Goal: Information Seeking & Learning: Understand process/instructions

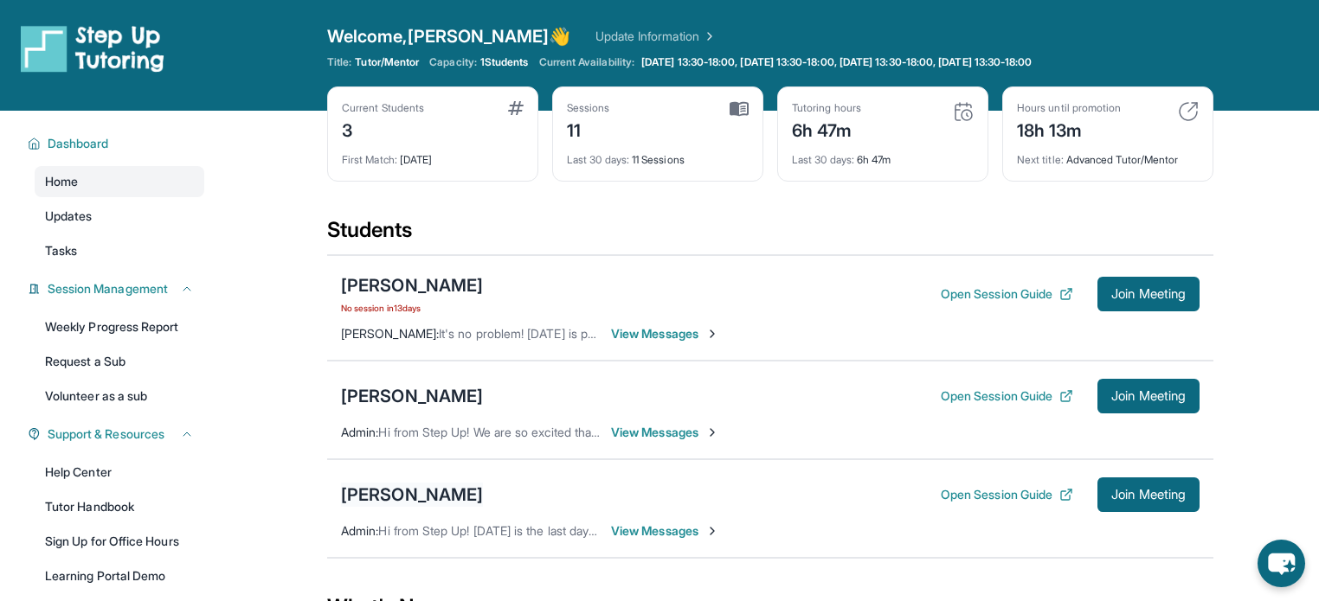
click at [432, 491] on div "[PERSON_NAME]" at bounding box center [412, 495] width 142 height 24
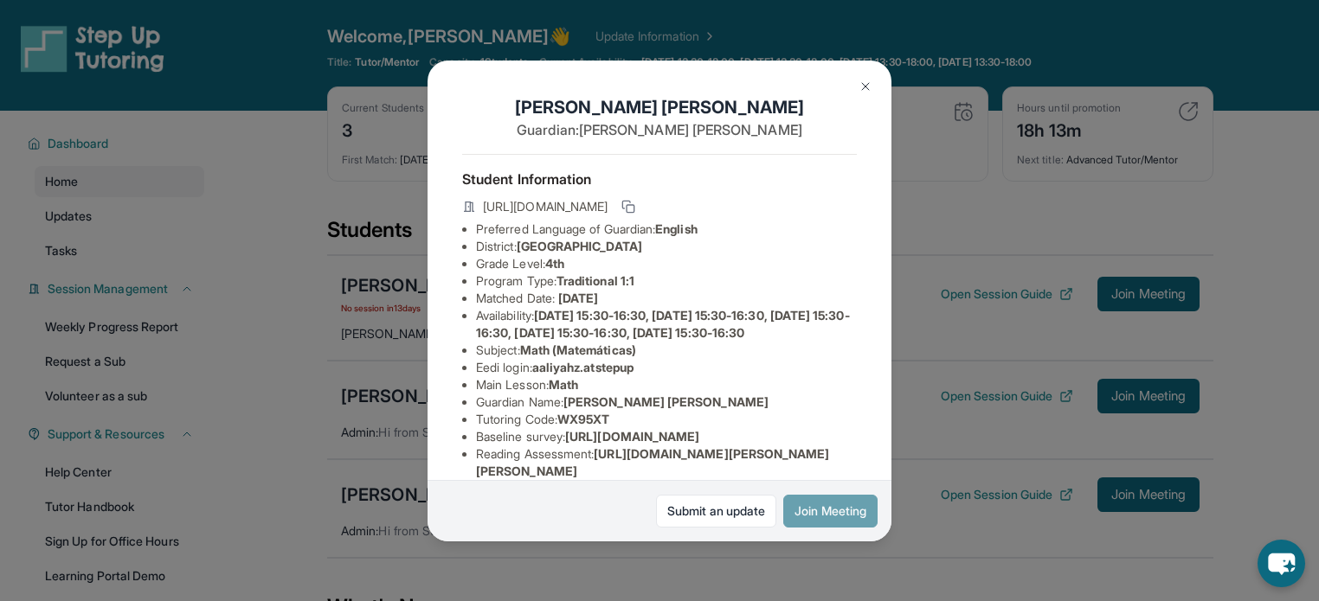
click at [853, 525] on button "Join Meeting" at bounding box center [830, 511] width 94 height 33
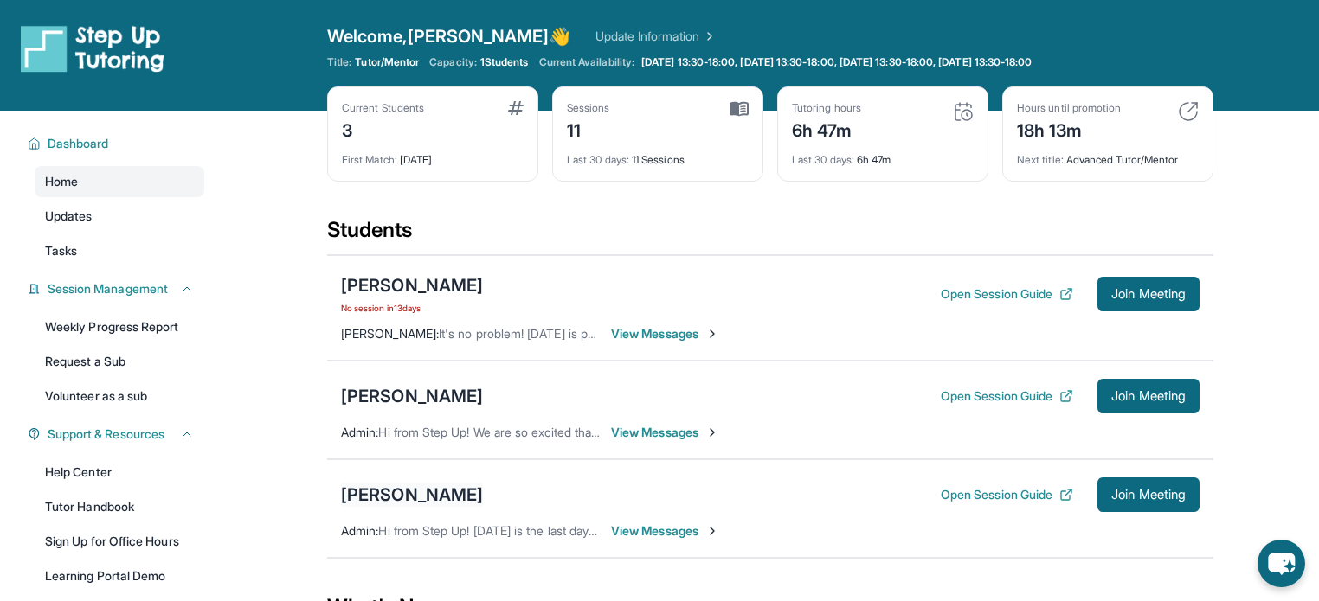
click at [397, 491] on div "[PERSON_NAME]" at bounding box center [412, 495] width 142 height 24
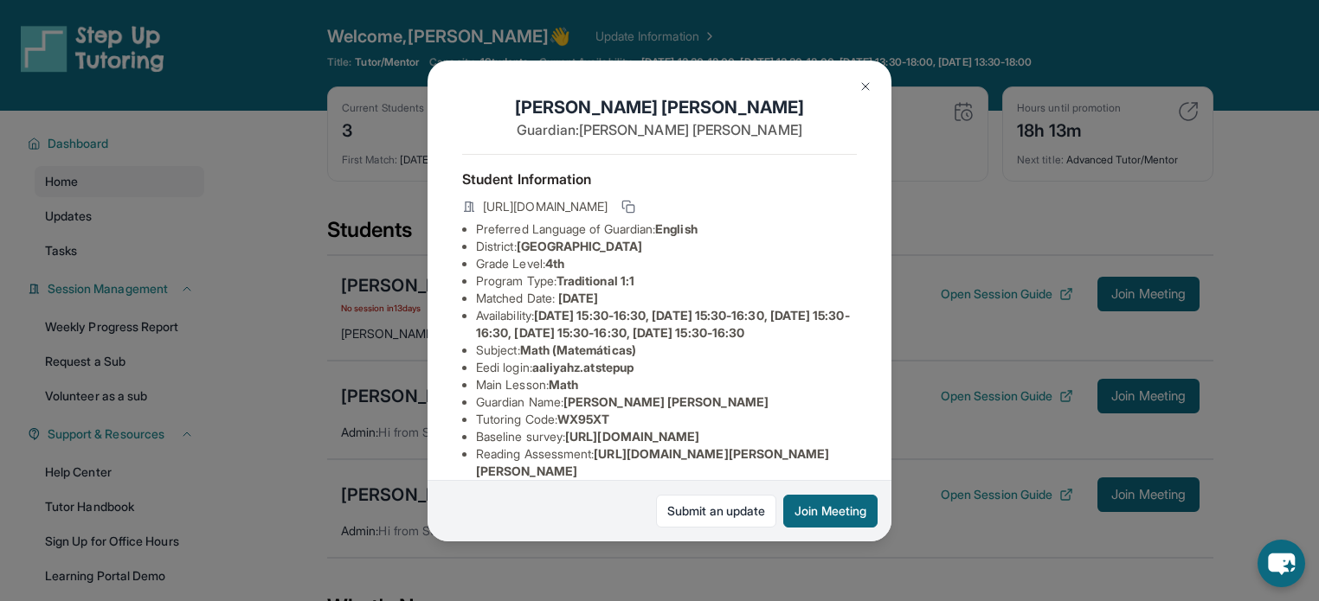
click at [864, 92] on img at bounding box center [865, 87] width 14 height 14
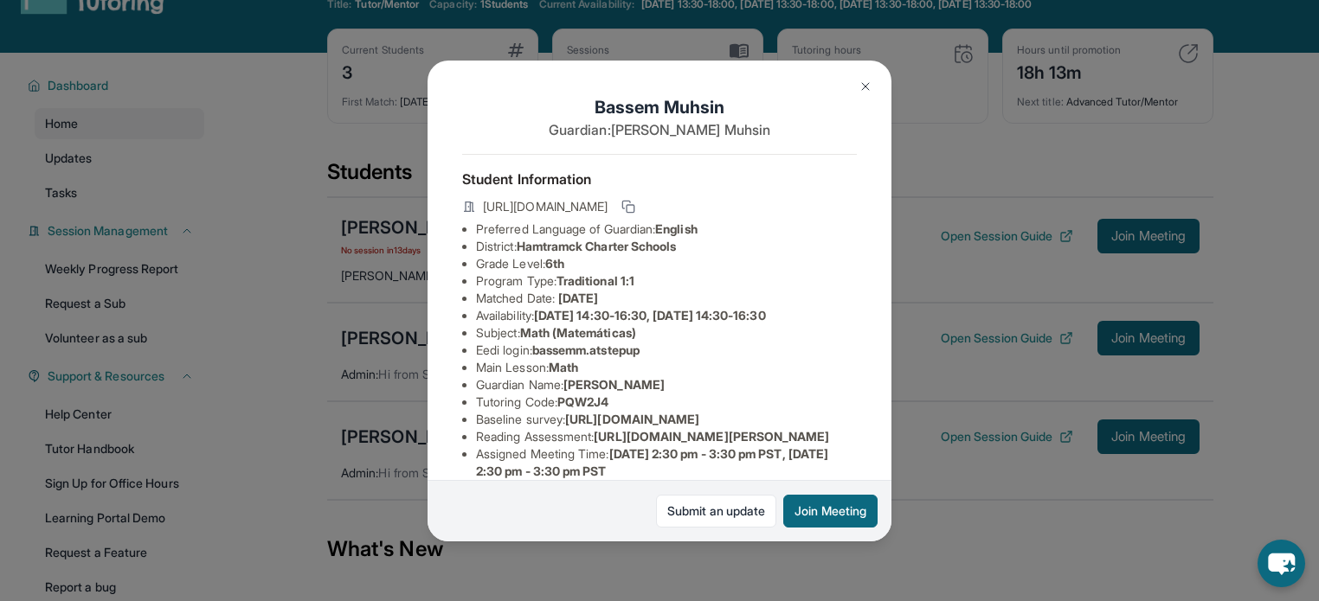
scroll to position [344, 0]
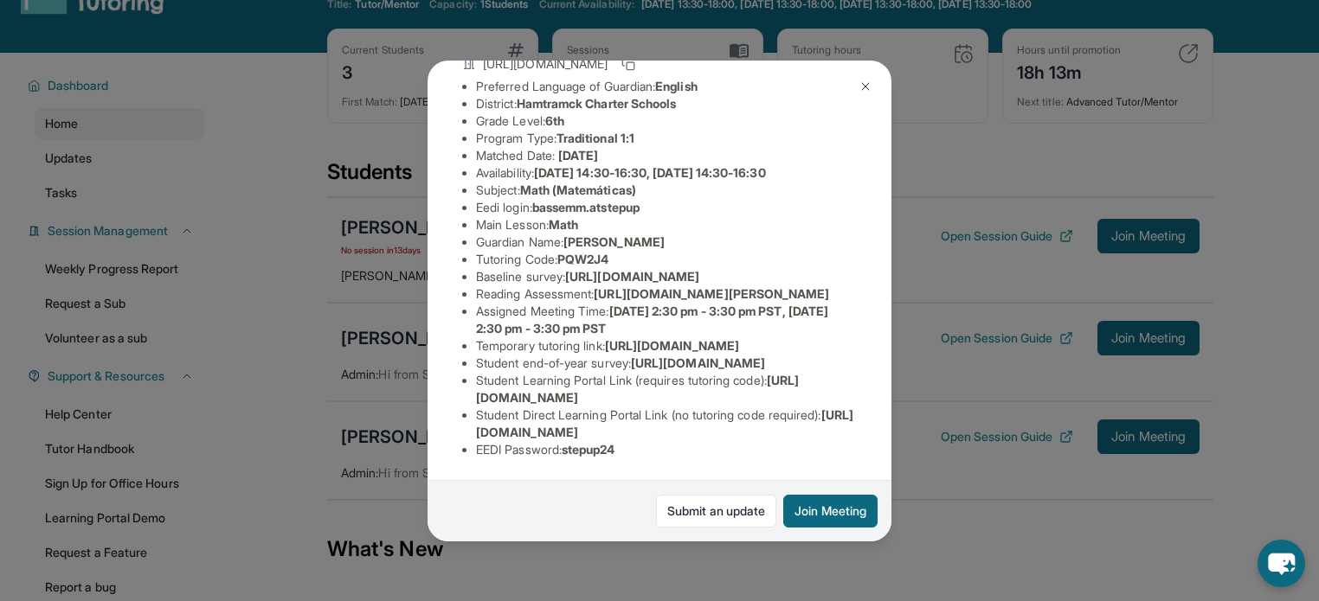
click at [645, 382] on li "Student Learning Portal Link (requires tutoring code) : [URL][DOMAIN_NAME]" at bounding box center [666, 389] width 381 height 35
click at [870, 80] on img at bounding box center [865, 87] width 14 height 14
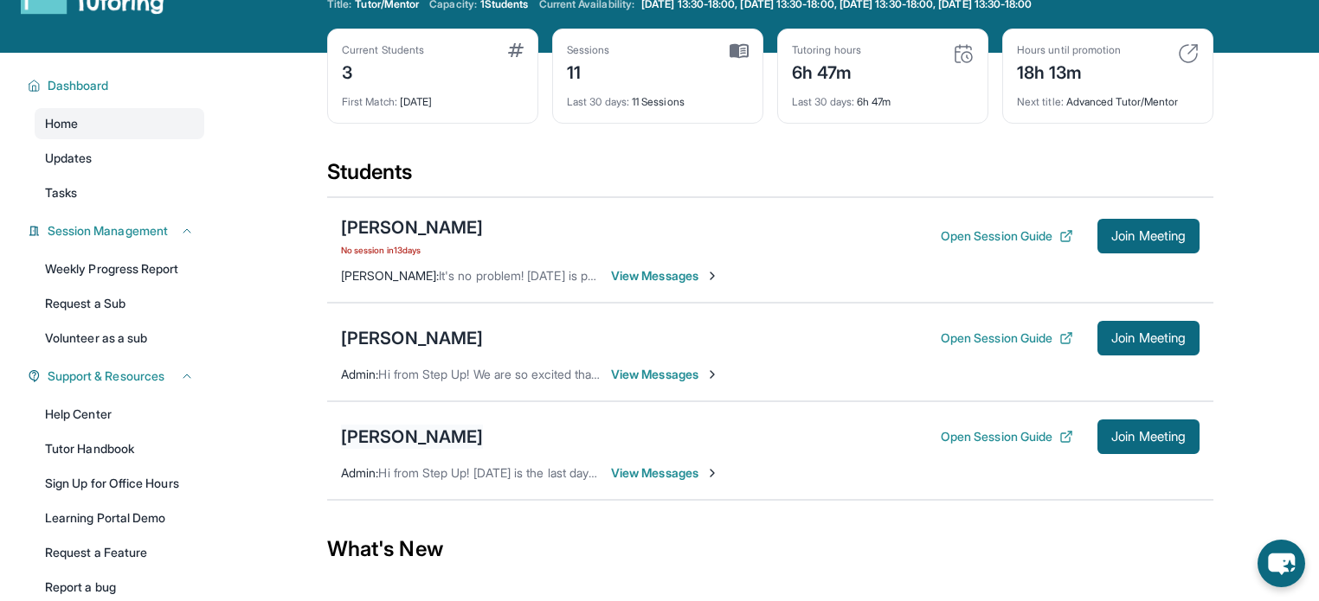
click at [411, 433] on div "[PERSON_NAME]" at bounding box center [412, 437] width 142 height 24
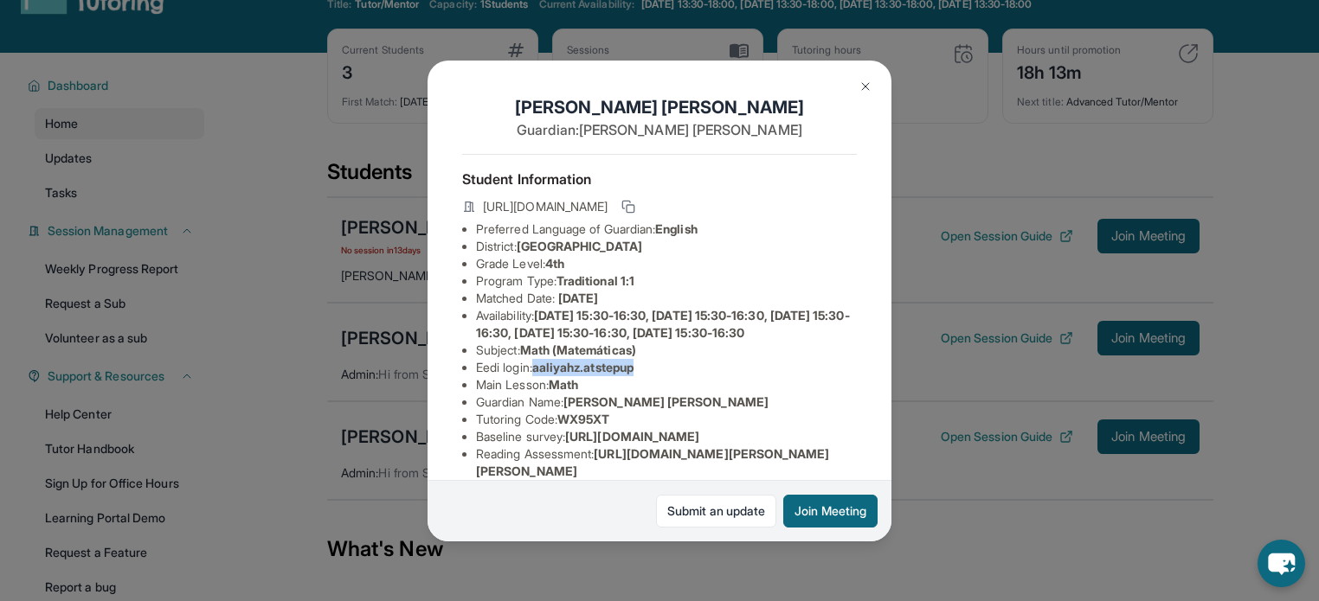
drag, startPoint x: 651, startPoint y: 396, endPoint x: 541, endPoint y: 401, distance: 110.0
click at [541, 376] on li "Eedi login : [PERSON_NAME].atstepup" at bounding box center [666, 367] width 381 height 17
copy span "aaliyahz.atstepup"
click at [691, 446] on li "Baseline survey : [URL][DOMAIN_NAME]" at bounding box center [666, 436] width 381 height 17
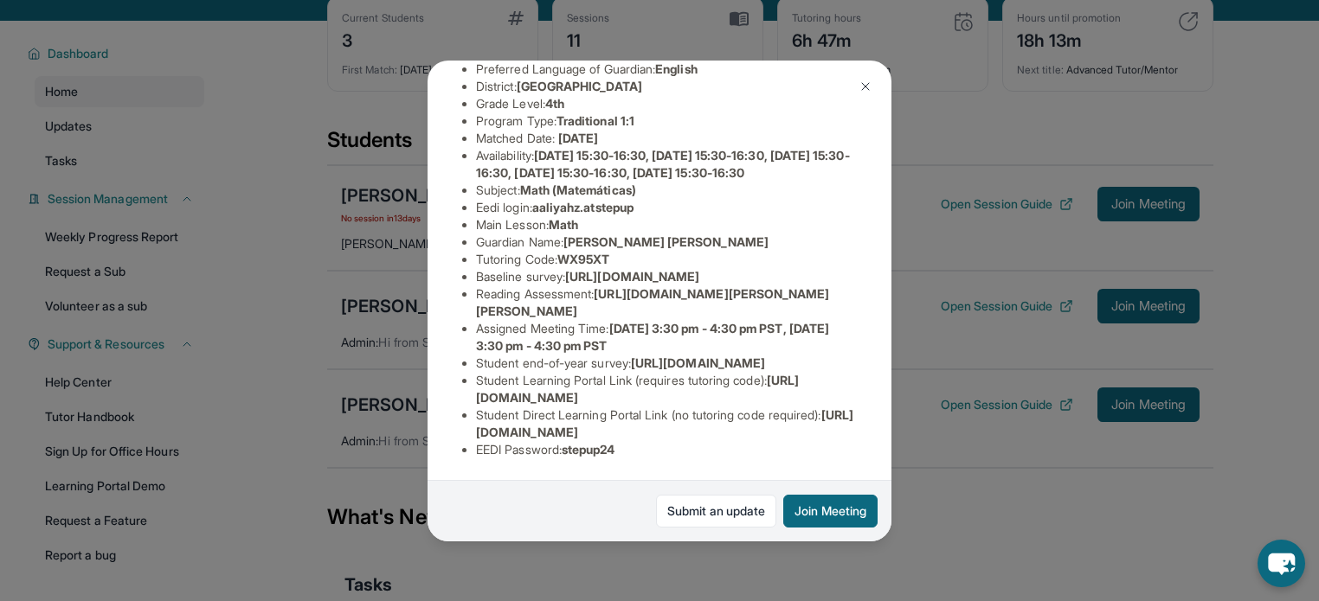
scroll to position [93, 0]
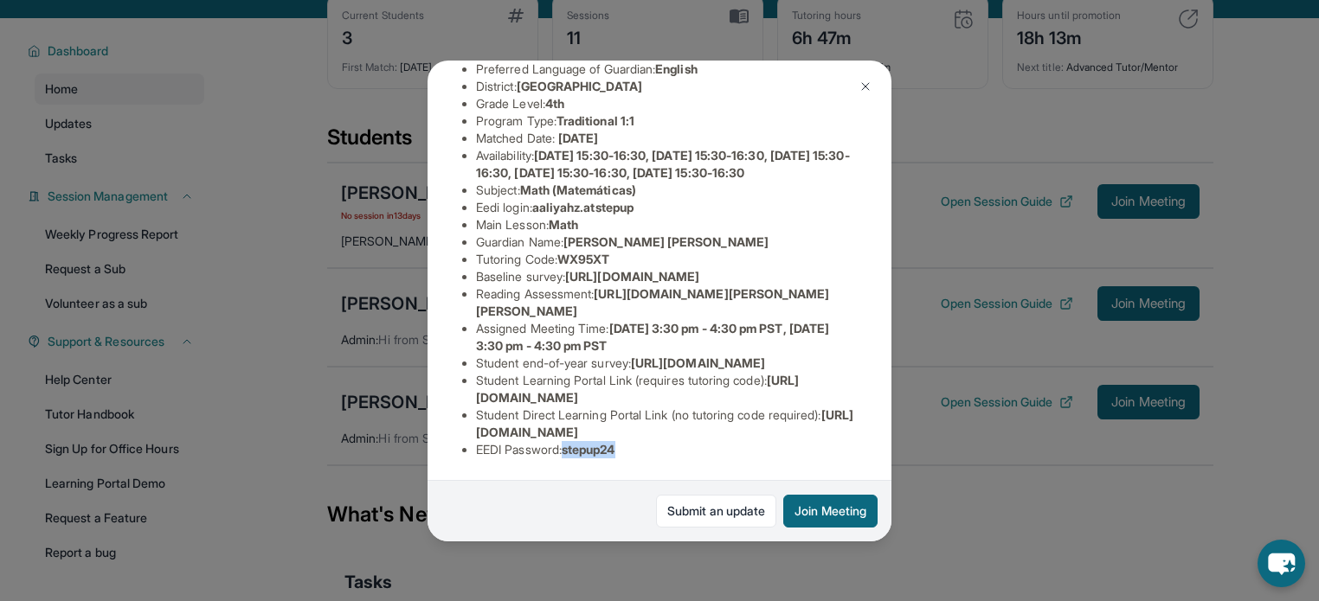
drag, startPoint x: 642, startPoint y: 443, endPoint x: 571, endPoint y: 440, distance: 71.0
click at [571, 441] on li "EEDI Password : stepup24" at bounding box center [666, 449] width 381 height 17
copy span "stepup24"
